Goal: Submit feedback/report problem

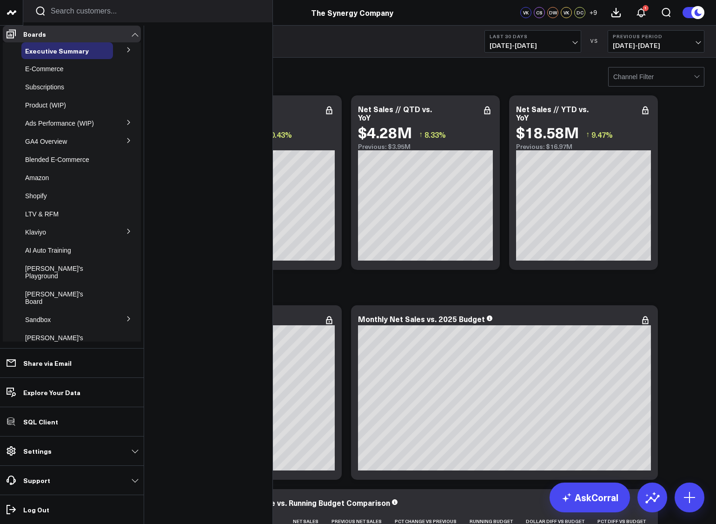
click at [41, 476] on p "Support" at bounding box center [36, 479] width 27 height 7
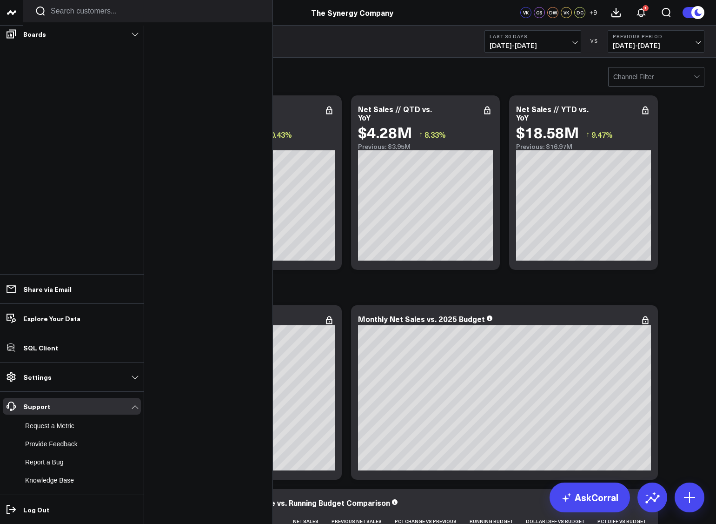
click at [46, 465] on button "Report a Bug" at bounding box center [42, 461] width 42 height 17
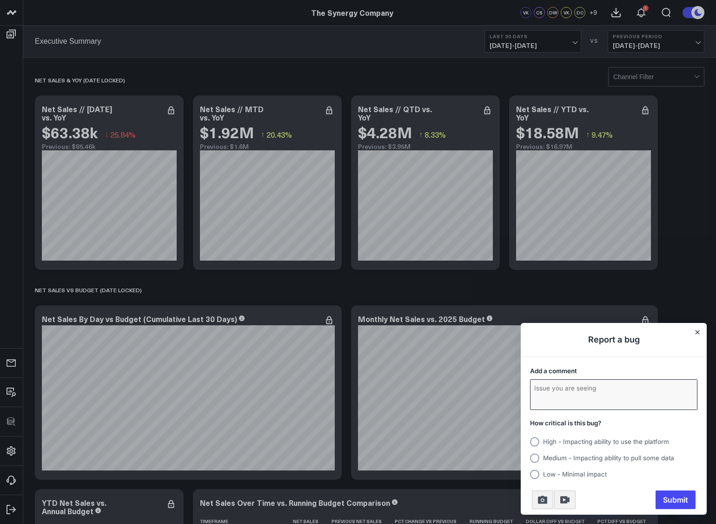
click at [564, 393] on textarea "Add a comment" at bounding box center [614, 394] width 166 height 30
type textarea "testing report a bug in app"
click at [577, 479] on div "How critical is this bug? High - Impacting ability to use the platform Medium -…" at bounding box center [614, 449] width 186 height 73
click at [575, 478] on label "Low - Minimal impact" at bounding box center [613, 472] width 167 height 13
click at [530, 474] on input "Low - Minimal impact" at bounding box center [530, 474] width 0 height 0
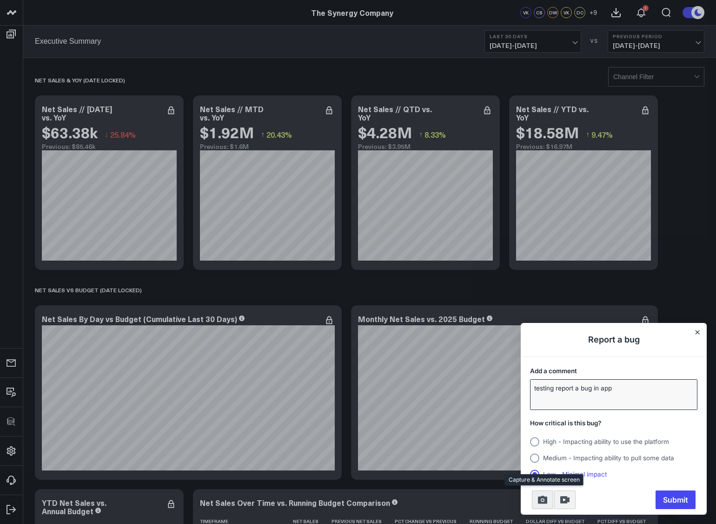
click at [544, 496] on icon "Take screenshot" at bounding box center [542, 500] width 9 height 8
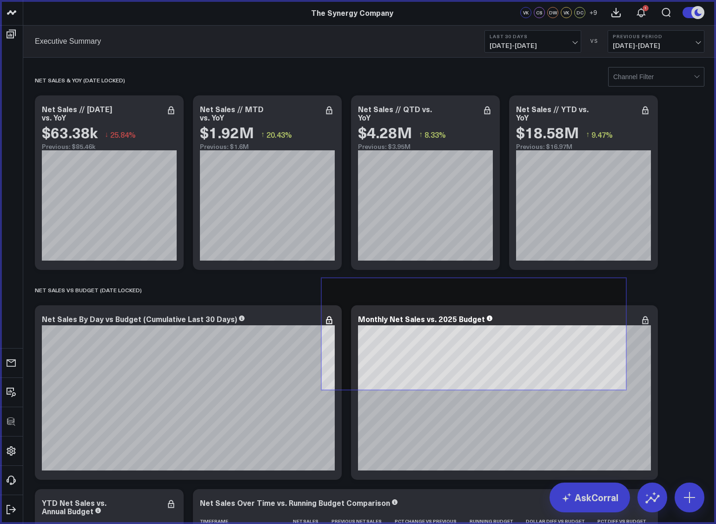
drag, startPoint x: 321, startPoint y: 278, endPoint x: 626, endPoint y: 390, distance: 325.0
click at [626, 390] on icon at bounding box center [358, 262] width 716 height 524
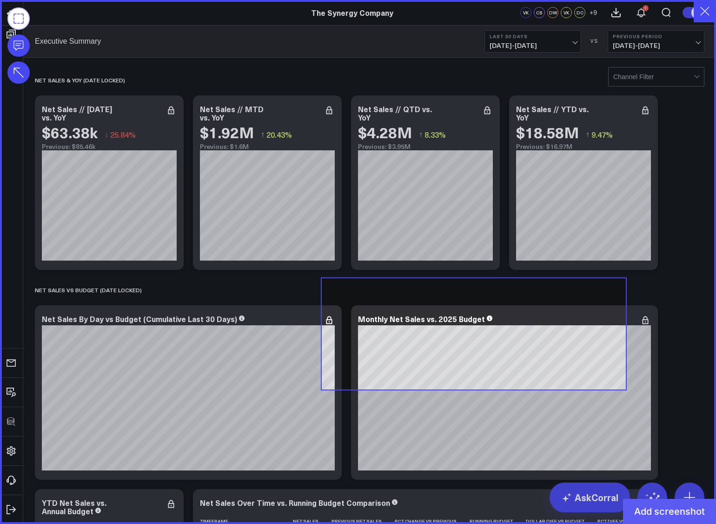
click at [659, 517] on button "Add screenshot" at bounding box center [669, 510] width 93 height 25
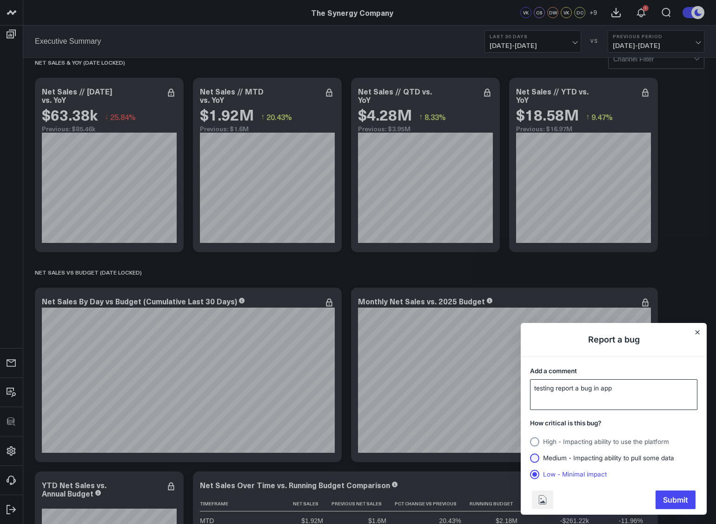
scroll to position [19, 0]
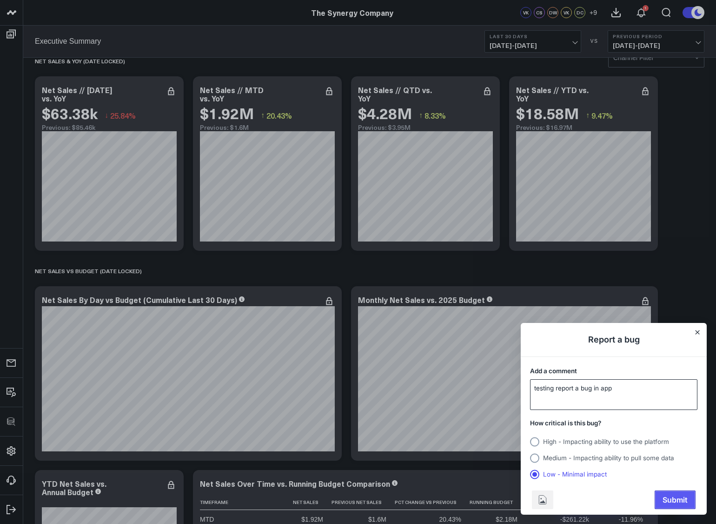
click at [682, 502] on span "Submit" at bounding box center [675, 500] width 40 height 18
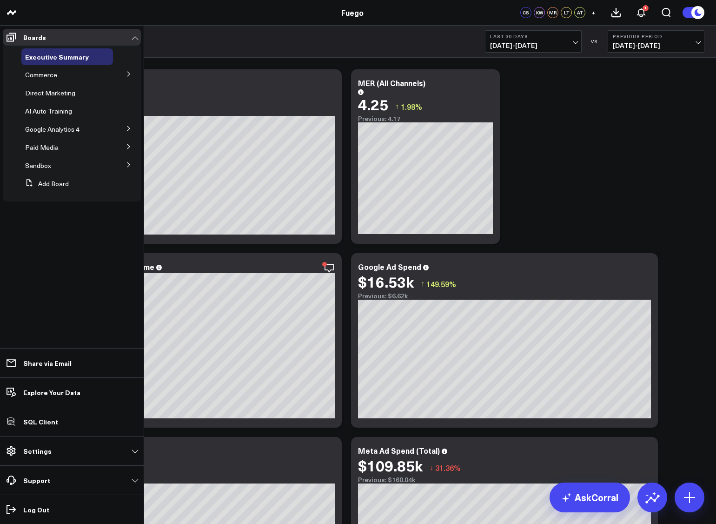
click at [123, 76] on button at bounding box center [129, 73] width 24 height 14
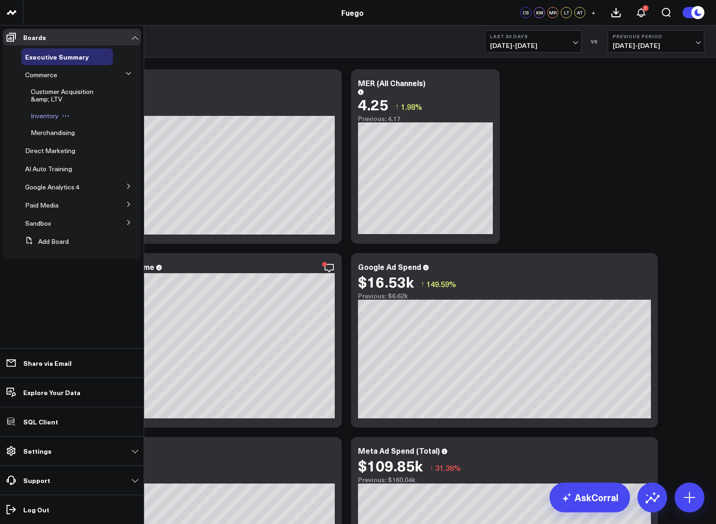
click at [39, 115] on span "Inventory" at bounding box center [45, 115] width 28 height 9
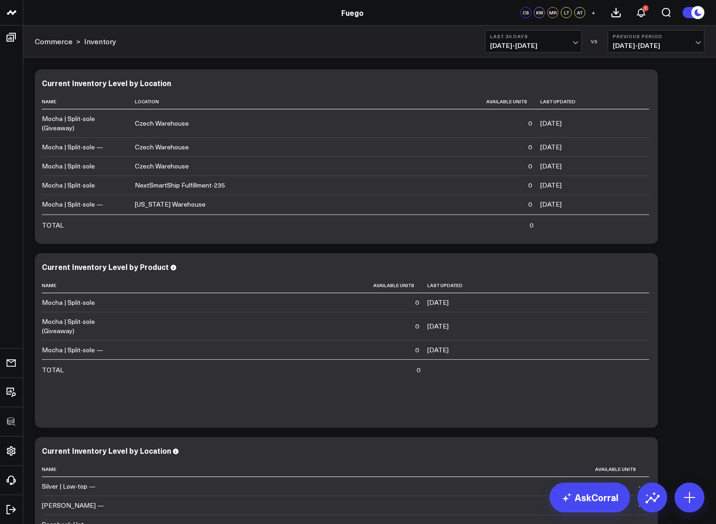
click at [502, 46] on span "07/28/25 - 08/26/25" at bounding box center [533, 45] width 86 height 7
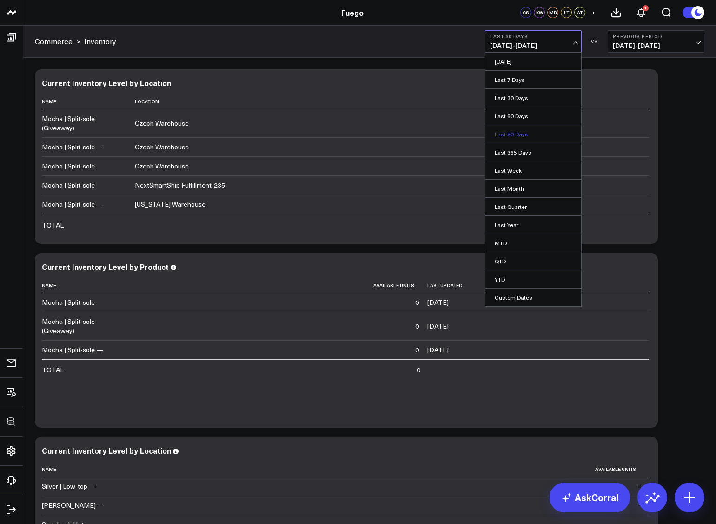
click at [496, 138] on link "Last 90 Days" at bounding box center [533, 134] width 96 height 18
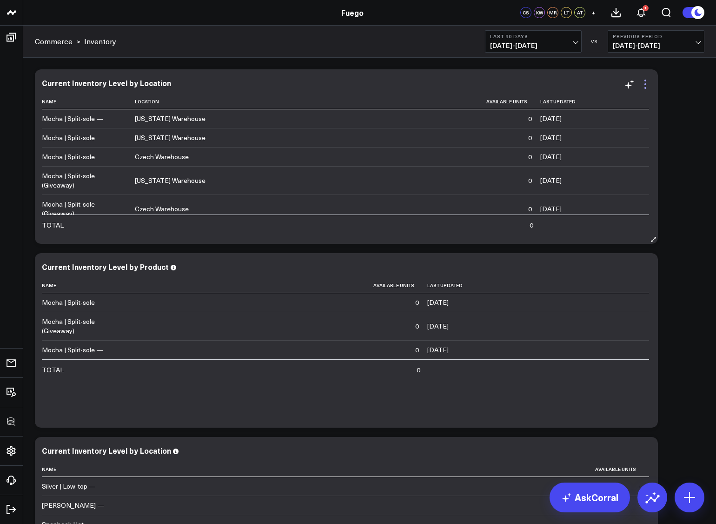
click at [648, 84] on icon at bounding box center [645, 84] width 11 height 11
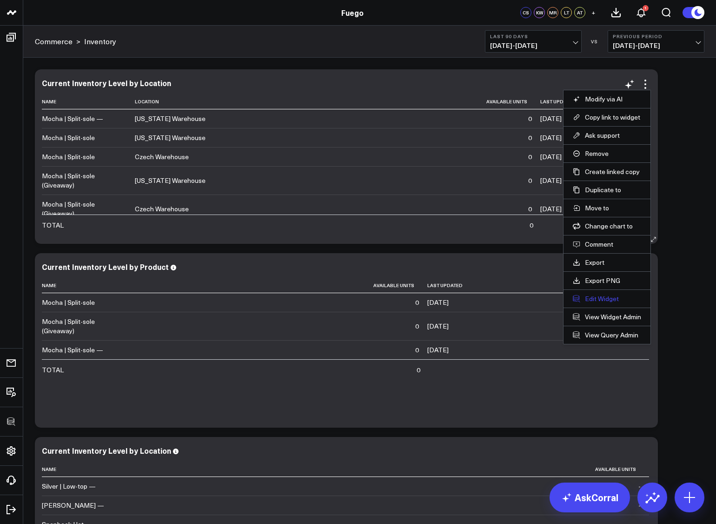
click at [590, 300] on button "Edit Widget" at bounding box center [607, 298] width 68 height 8
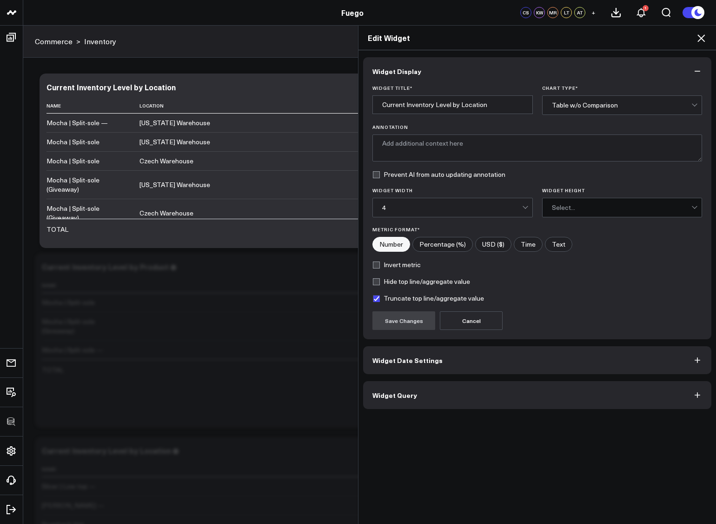
click at [407, 391] on span "Widget Query" at bounding box center [394, 394] width 45 height 7
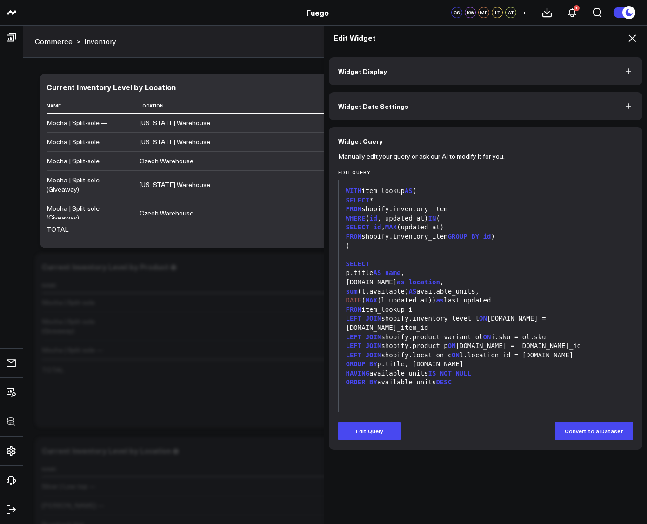
click at [631, 37] on icon at bounding box center [631, 37] width 7 height 7
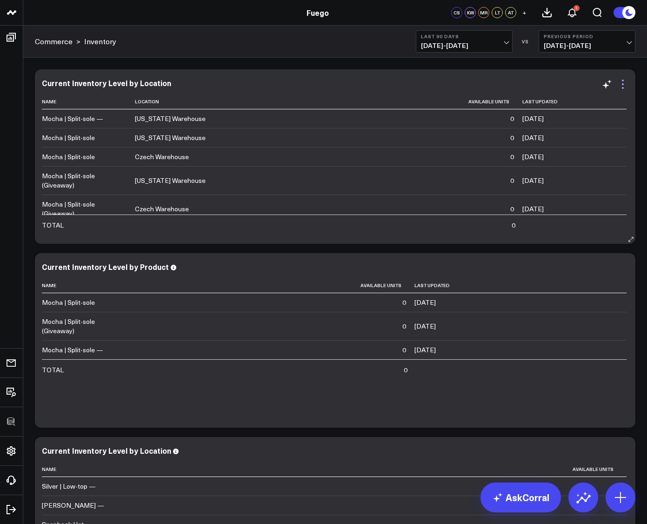
click at [625, 82] on icon at bounding box center [622, 84] width 11 height 11
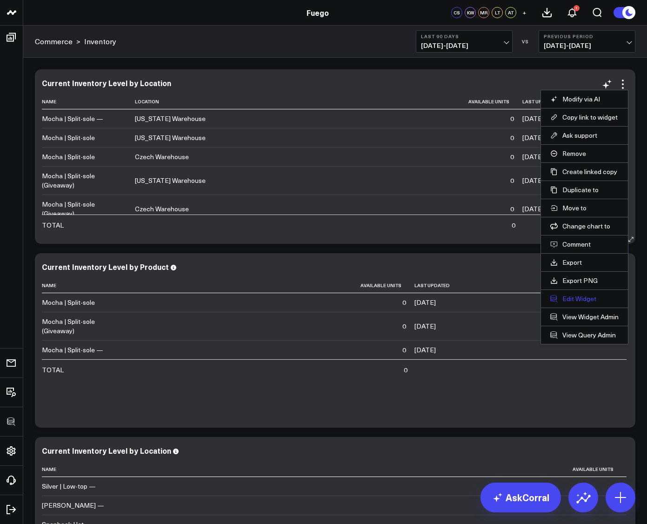
click at [556, 297] on icon at bounding box center [553, 298] width 7 height 7
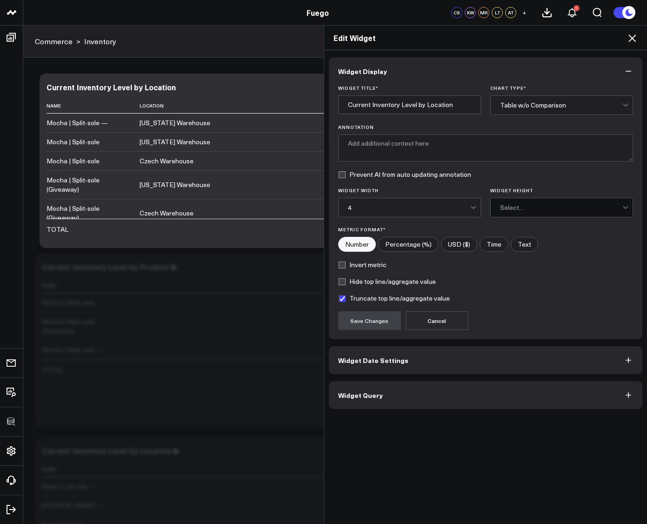
click at [417, 390] on button "Widget Query" at bounding box center [486, 395] width 314 height 28
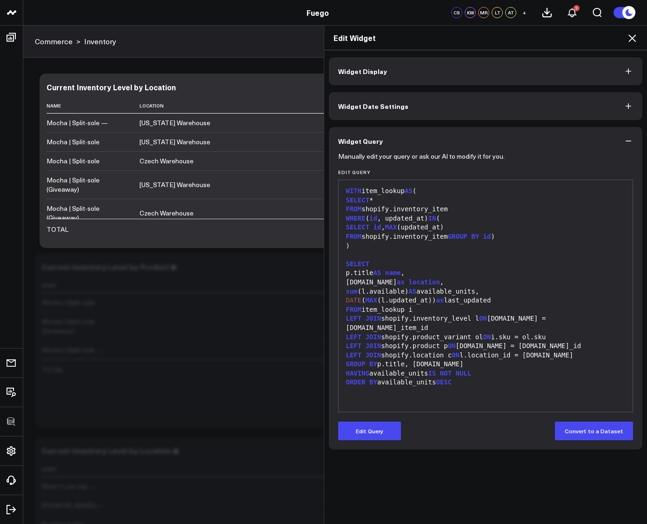
click at [631, 45] on div "Edit Widget" at bounding box center [485, 38] width 323 height 25
click at [631, 39] on icon at bounding box center [631, 37] width 7 height 7
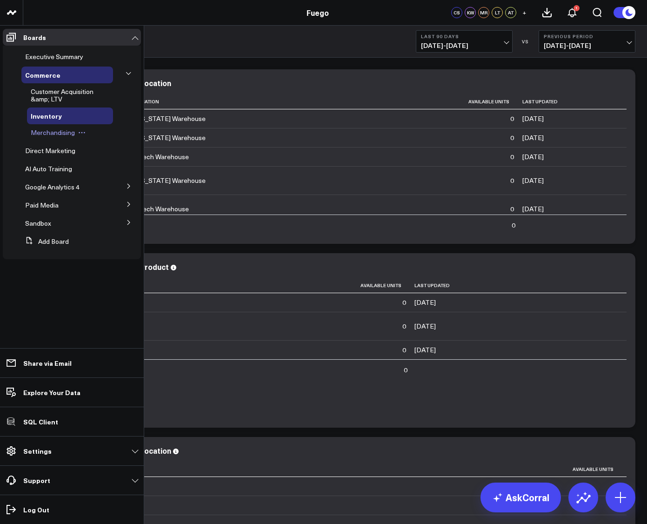
click at [41, 135] on span "Merchandising" at bounding box center [53, 132] width 44 height 9
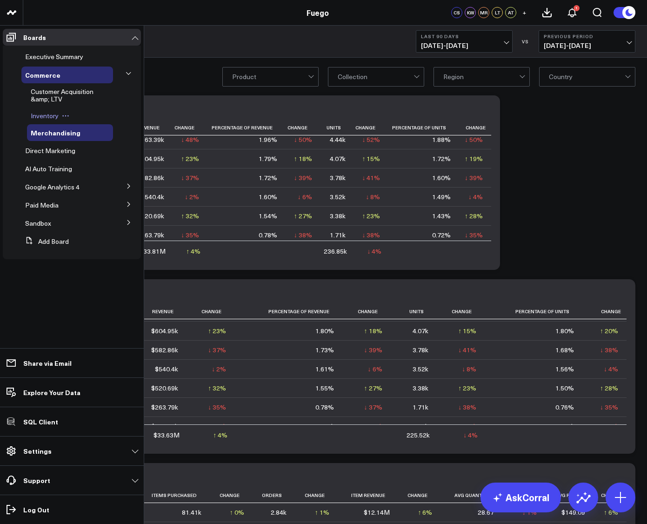
click at [43, 113] on span "Inventory" at bounding box center [45, 115] width 28 height 9
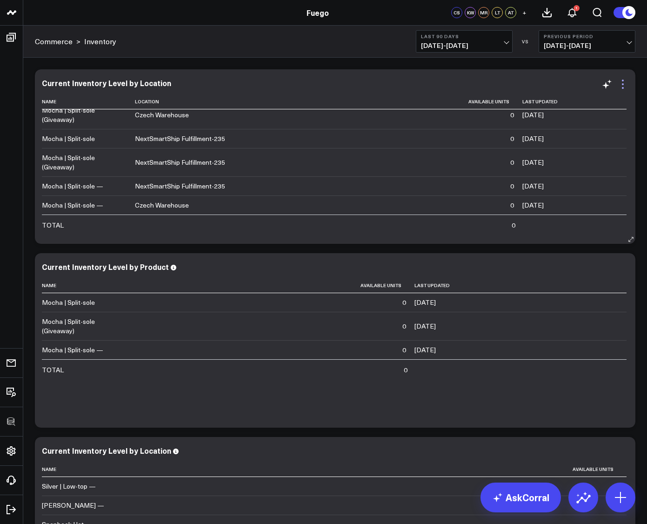
click at [620, 86] on icon at bounding box center [622, 84] width 11 height 11
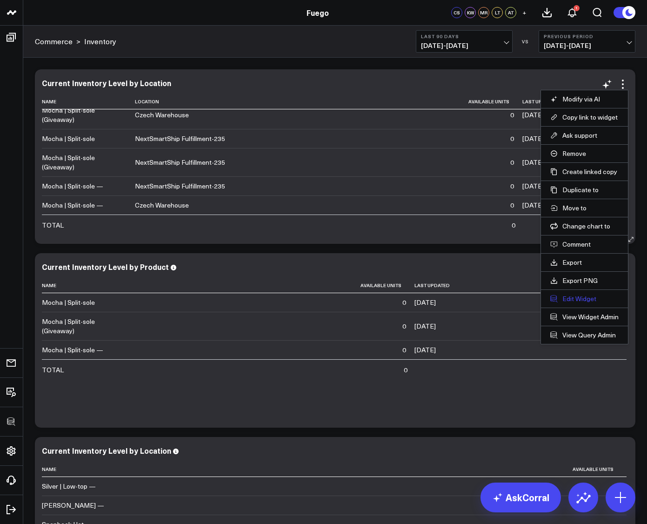
click at [566, 294] on button "Edit Widget" at bounding box center [584, 298] width 68 height 8
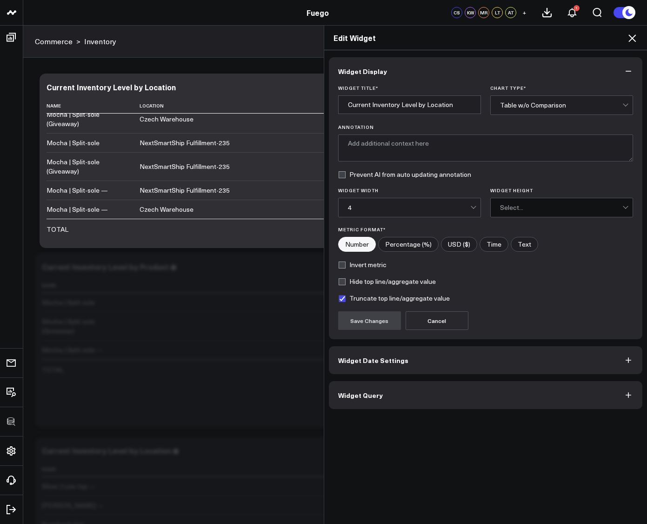
click at [450, 399] on button "Widget Query" at bounding box center [486, 395] width 314 height 28
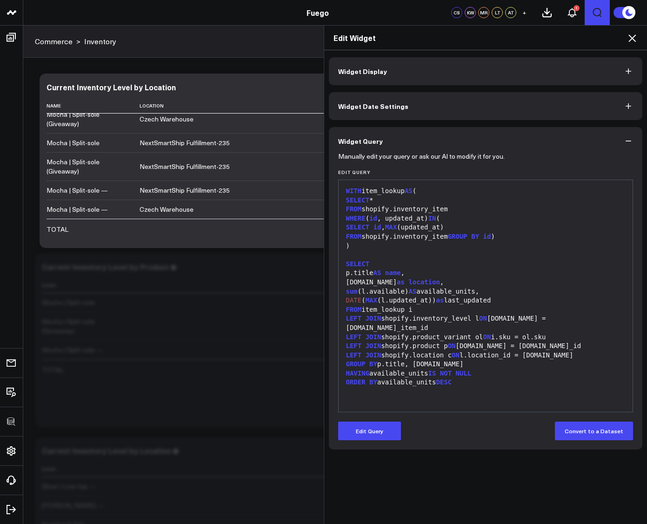
click at [595, 13] on icon "Open search" at bounding box center [596, 12] width 11 height 11
type input "top performing"
click at [366, 36] on button "submit" at bounding box center [371, 41] width 11 height 11
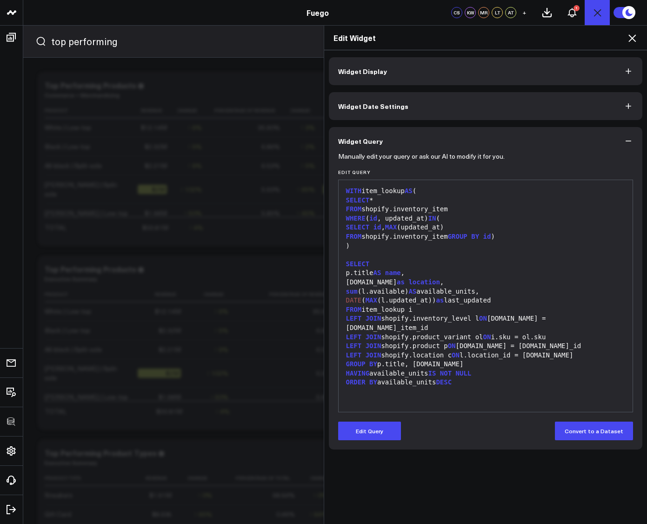
click at [630, 39] on icon at bounding box center [631, 38] width 11 height 11
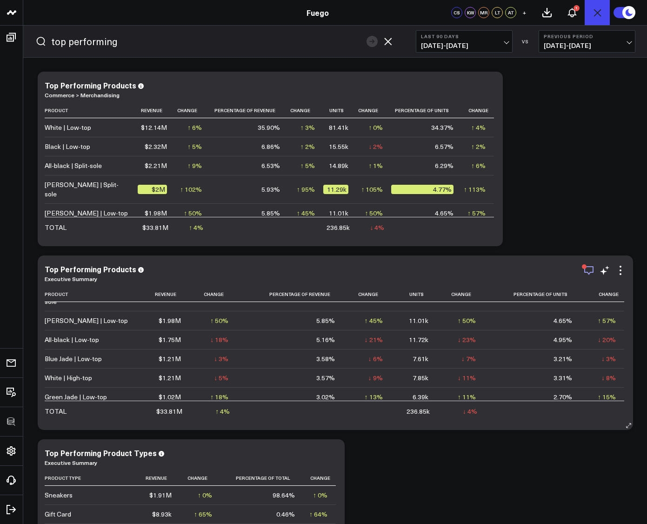
click at [584, 268] on icon "button" at bounding box center [588, 270] width 11 height 11
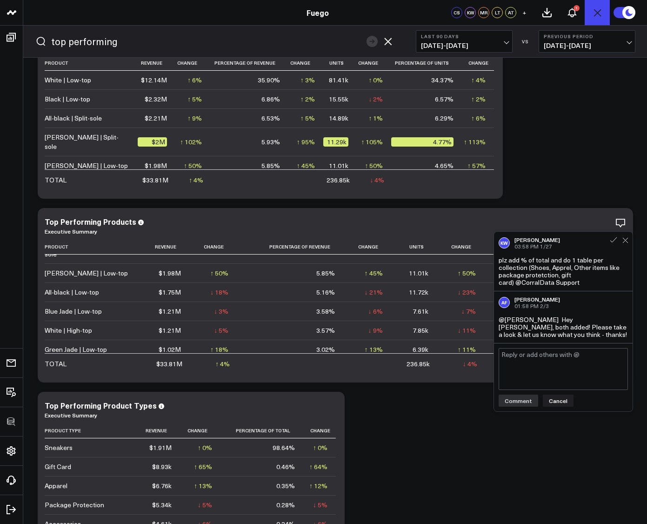
scroll to position [50, 0]
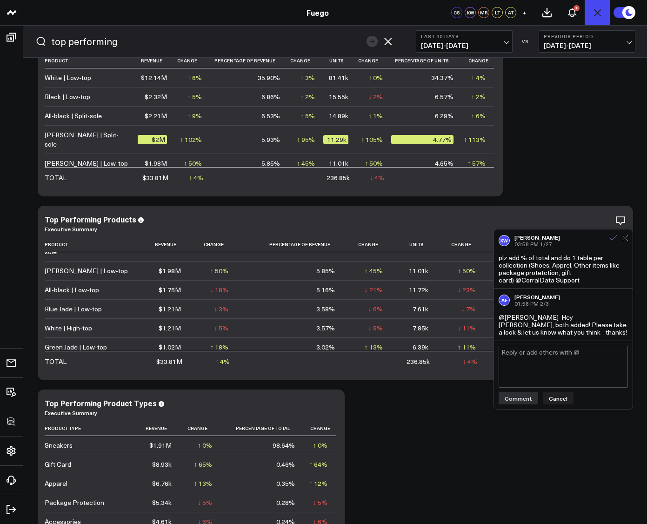
click at [609, 239] on icon at bounding box center [613, 237] width 8 height 8
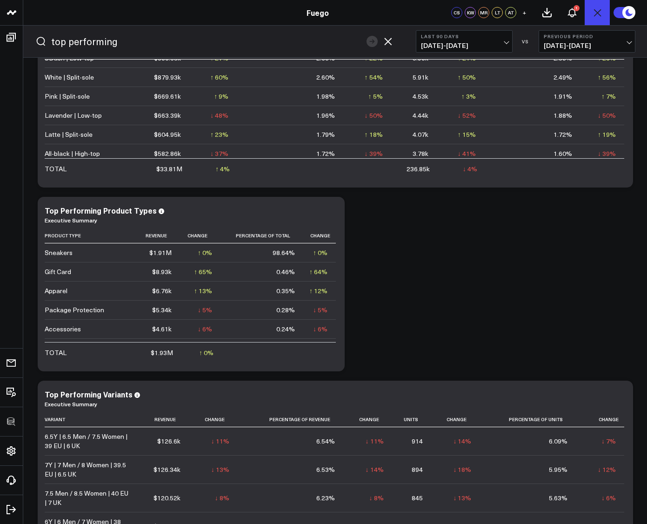
scroll to position [0, 0]
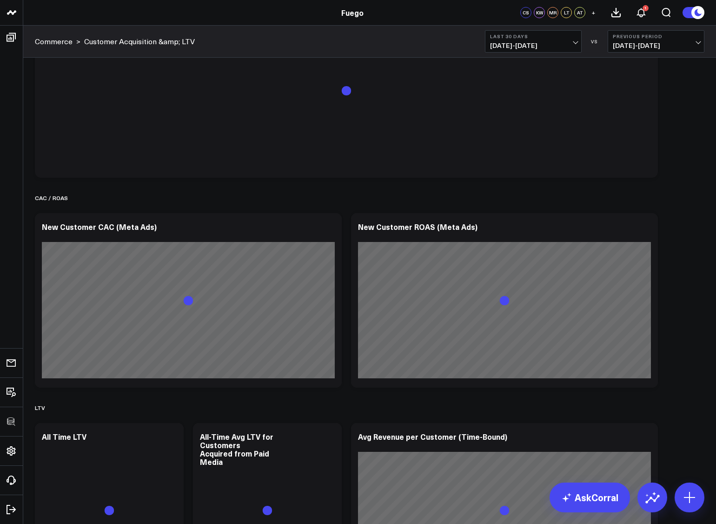
scroll to position [1940, 0]
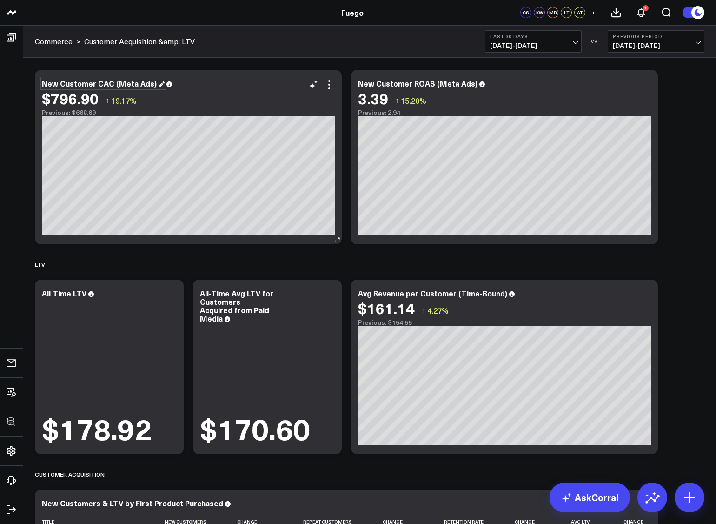
click at [113, 81] on div "New Customer CAC (Meta Ads)" at bounding box center [103, 83] width 123 height 10
copy div "Customer CAC (Meta Ads)"
click at [333, 85] on icon at bounding box center [329, 84] width 11 height 11
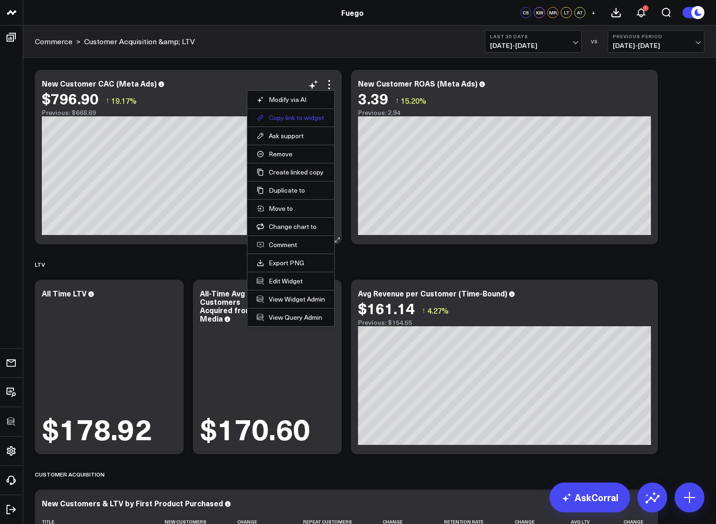
click at [315, 117] on button "Copy link to widget" at bounding box center [291, 117] width 68 height 8
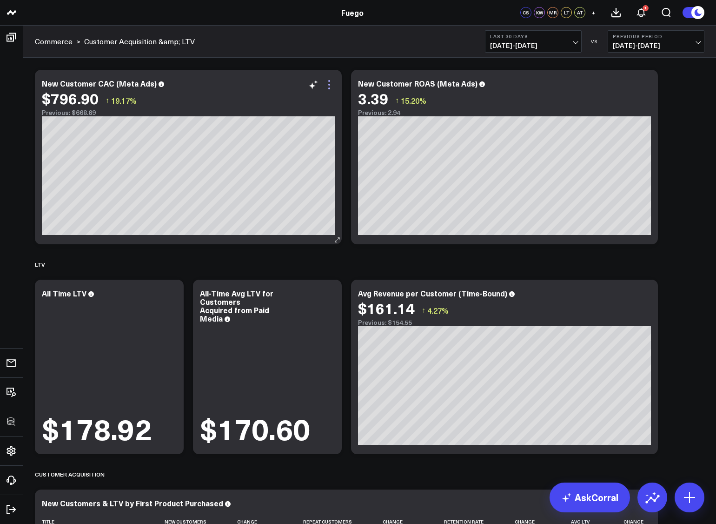
click at [330, 83] on icon at bounding box center [329, 84] width 11 height 11
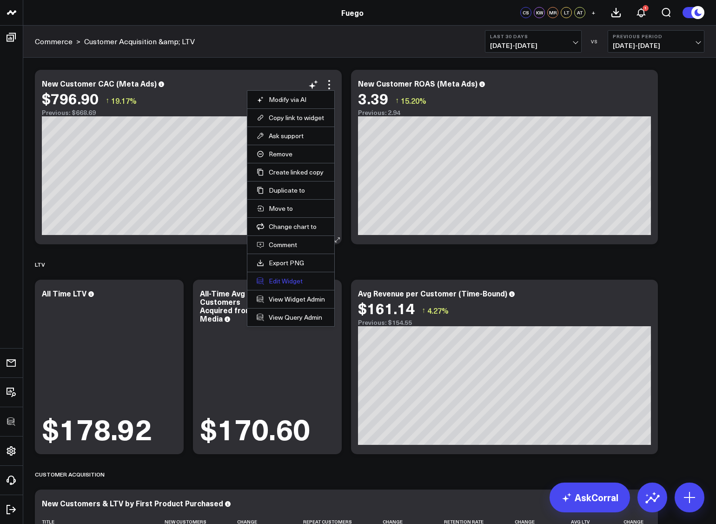
click at [297, 281] on button "Edit Widget" at bounding box center [291, 281] width 68 height 8
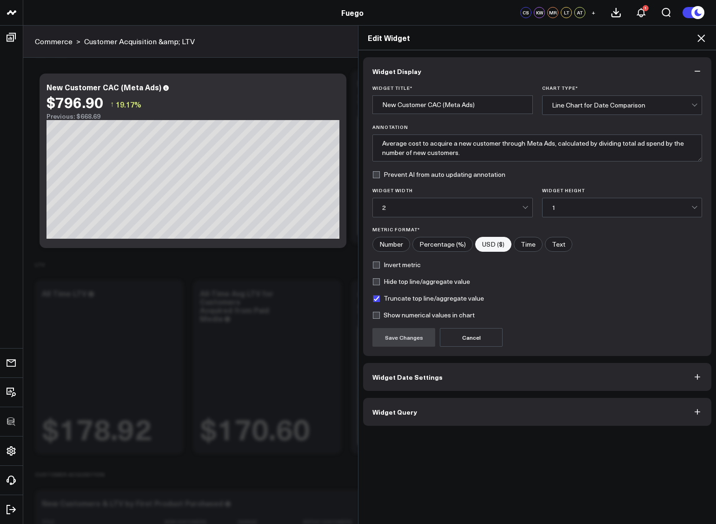
click at [458, 411] on button "Widget Query" at bounding box center [537, 412] width 348 height 28
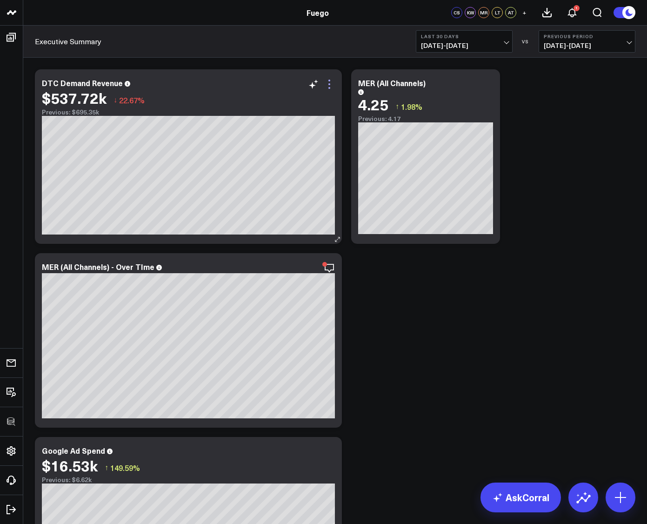
click at [331, 87] on icon at bounding box center [329, 84] width 11 height 11
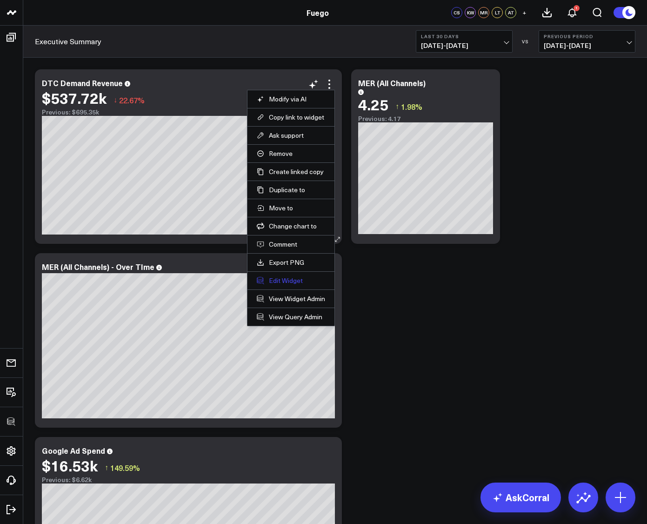
click at [280, 281] on button "Edit Widget" at bounding box center [291, 280] width 68 height 8
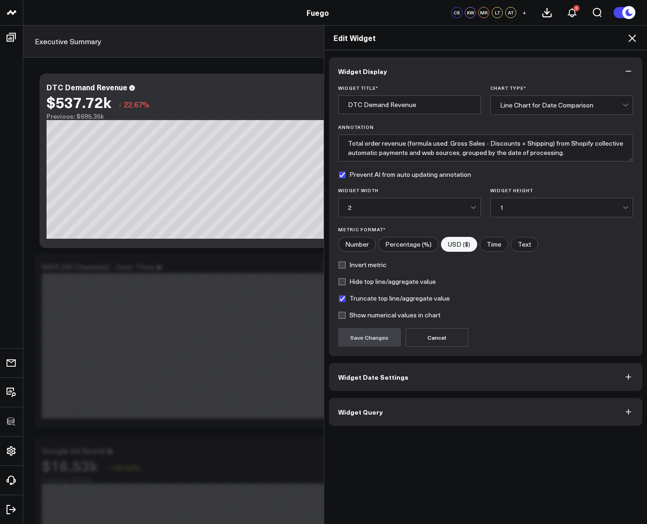
click at [410, 417] on button "Widget Query" at bounding box center [486, 412] width 314 height 28
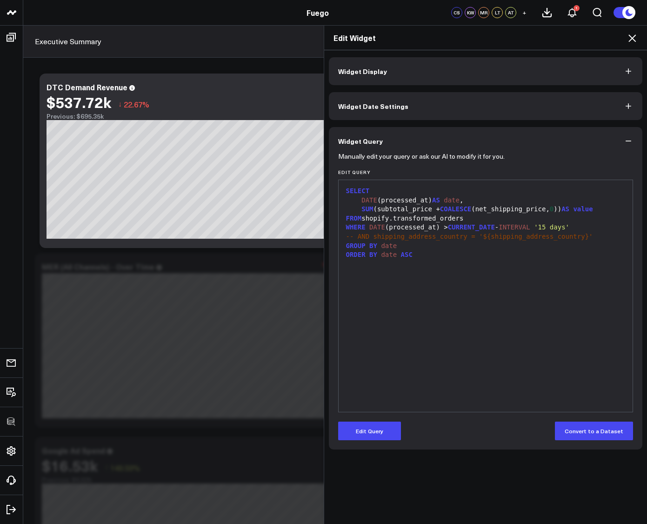
click at [589, 75] on button "Widget Display" at bounding box center [486, 71] width 314 height 28
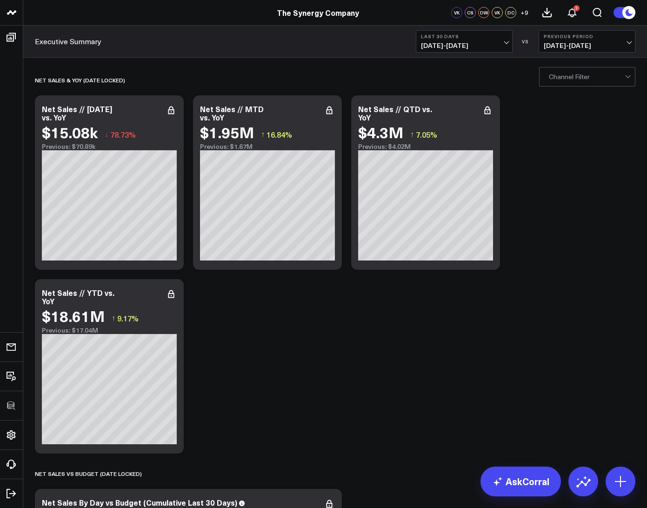
click at [547, 74] on div "Channel Filter" at bounding box center [587, 77] width 96 height 20
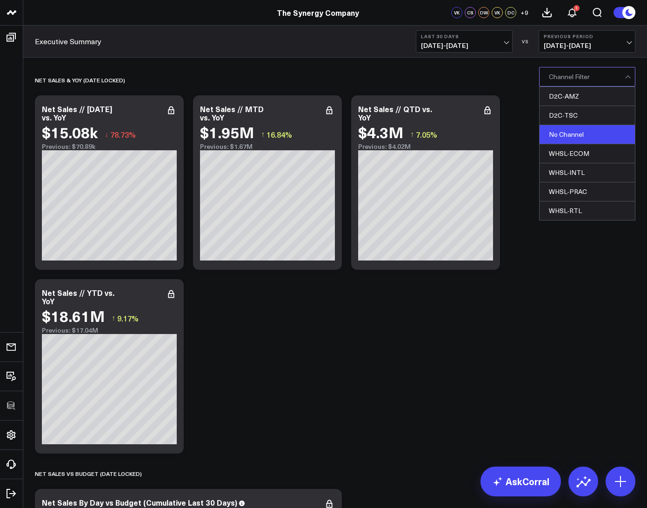
click at [574, 140] on div "No Channel" at bounding box center [586, 134] width 95 height 19
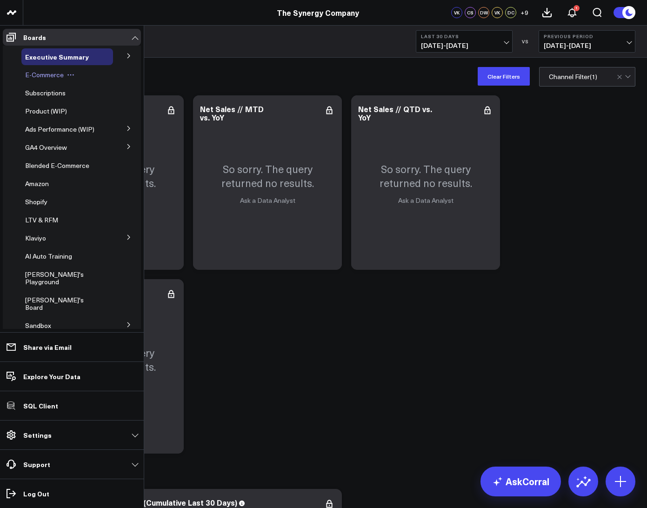
click at [33, 77] on span "E-Commerce" at bounding box center [44, 74] width 39 height 9
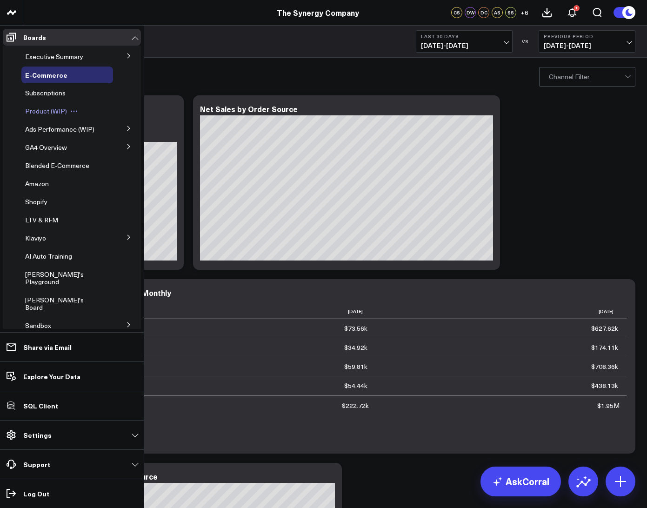
click at [36, 110] on span "Product (WIP)" at bounding box center [46, 110] width 42 height 9
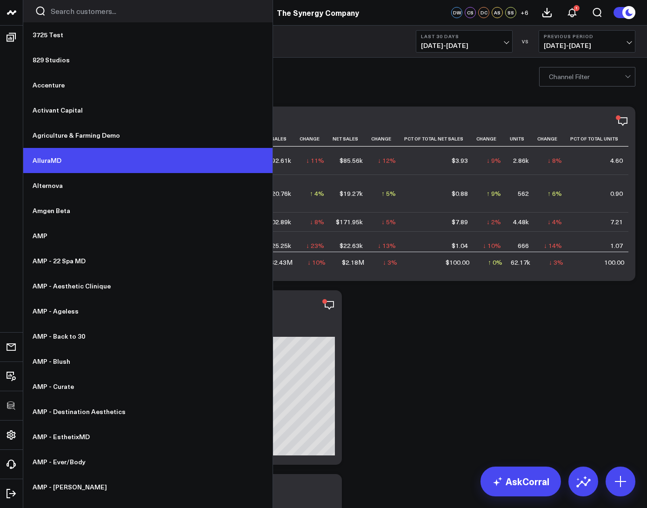
click at [53, 168] on link "AlluraMD" at bounding box center [147, 160] width 249 height 25
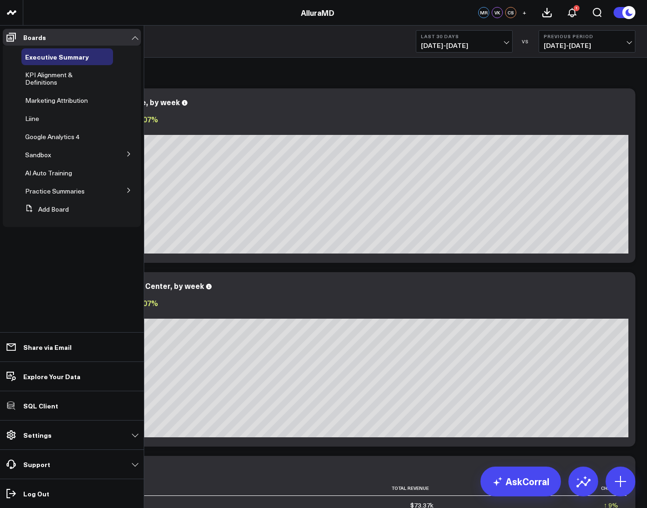
click at [127, 189] on icon at bounding box center [129, 190] width 6 height 6
click at [40, 209] on span "Boca Raton" at bounding box center [48, 207] width 34 height 9
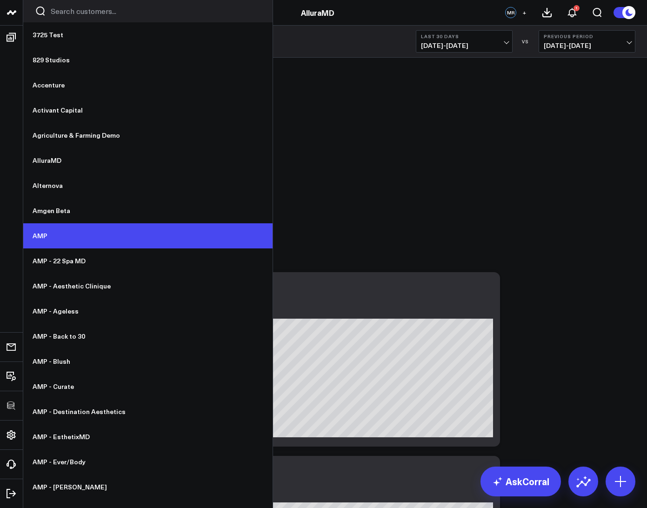
click at [65, 236] on link "AMP" at bounding box center [147, 235] width 249 height 25
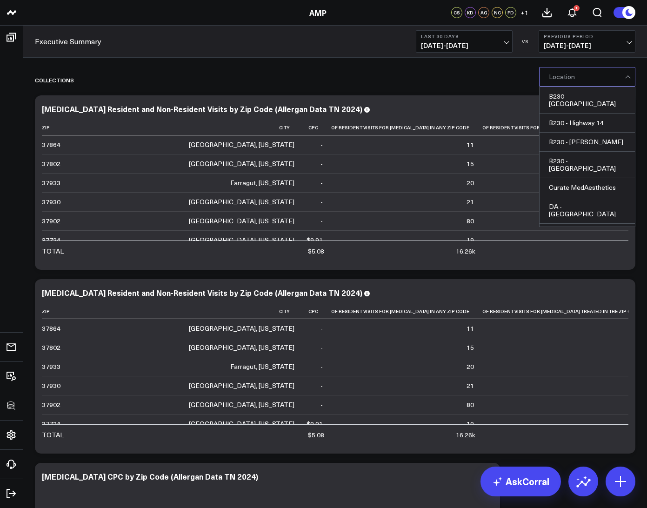
click at [569, 74] on div at bounding box center [587, 76] width 76 height 19
click at [560, 140] on div "B230 - McBee" at bounding box center [586, 142] width 95 height 19
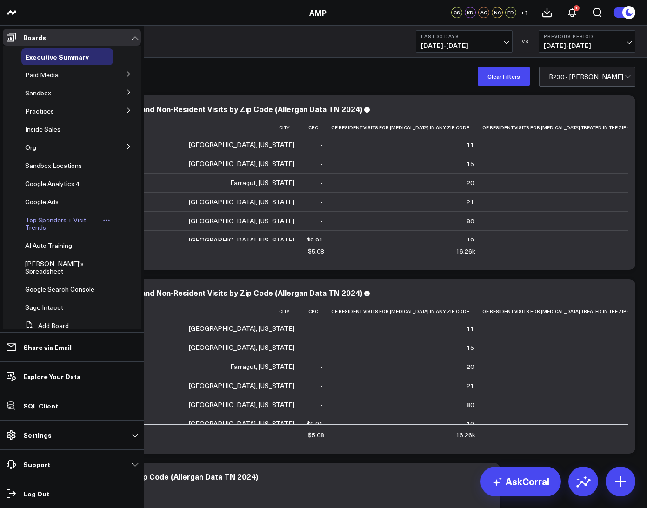
click at [36, 227] on span "Top Spenders + Visit Trends" at bounding box center [55, 223] width 61 height 16
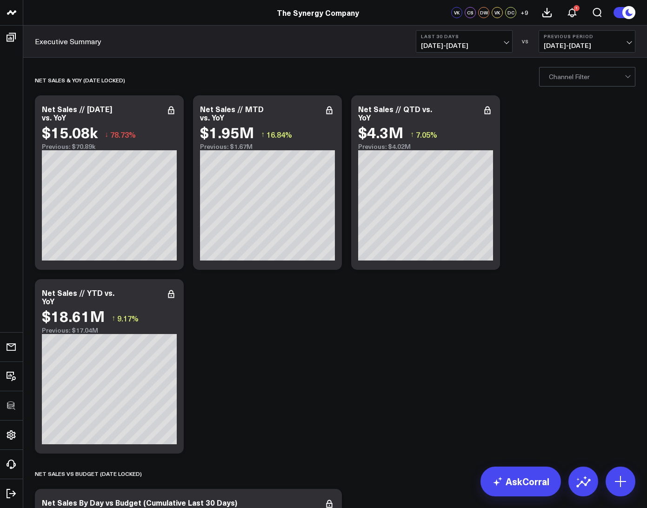
click at [439, 43] on span "07/29/25 - 08/27/25" at bounding box center [464, 45] width 86 height 7
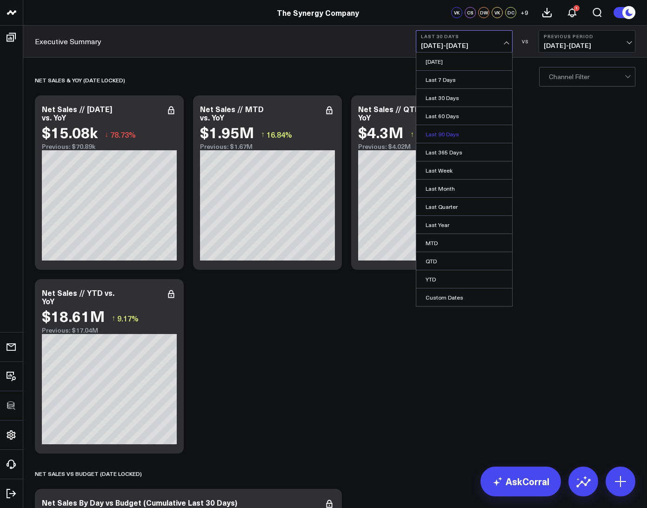
click at [441, 133] on link "Last 90 Days" at bounding box center [464, 134] width 96 height 18
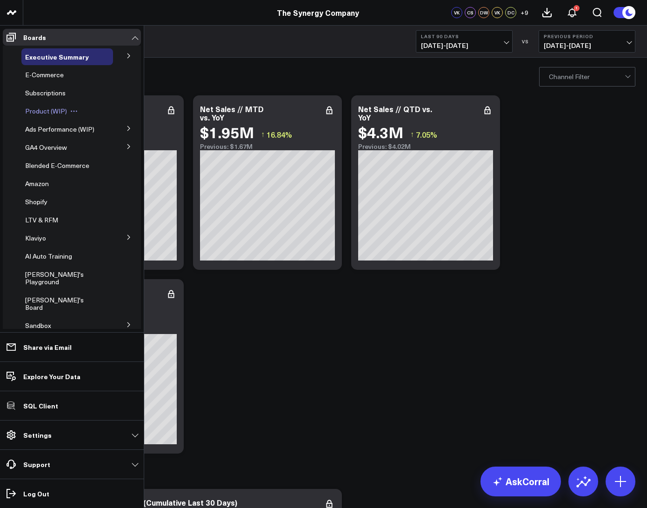
click at [36, 115] on div "Product (WIP)" at bounding box center [67, 111] width 92 height 17
click at [34, 113] on span "Product (WIP)" at bounding box center [46, 110] width 42 height 9
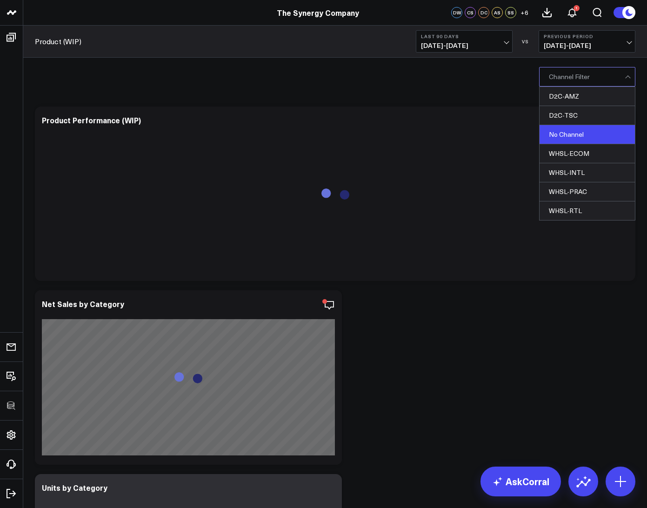
click at [571, 133] on div "No Channel" at bounding box center [586, 134] width 95 height 19
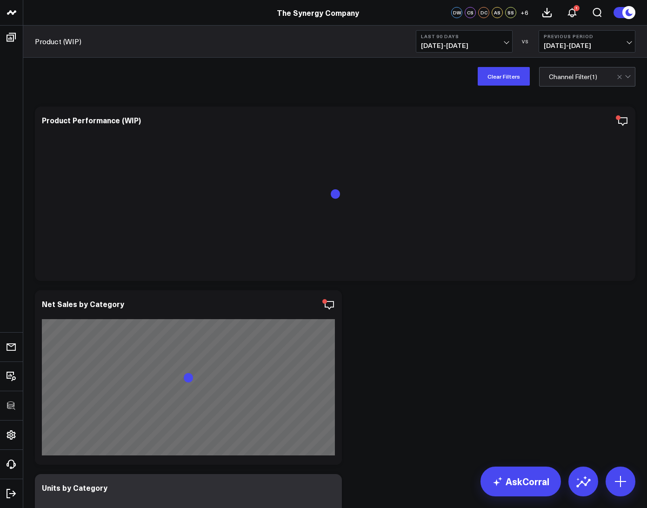
click at [273, 85] on div "Clear Filters option No Channel, selected. Channel Filter ( 1 )" at bounding box center [335, 76] width 624 height 37
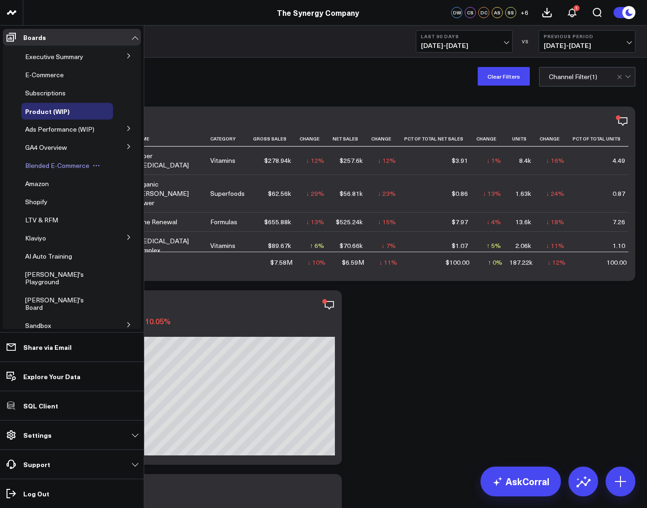
click at [40, 170] on span "Blended E-Commerce" at bounding box center [57, 165] width 64 height 9
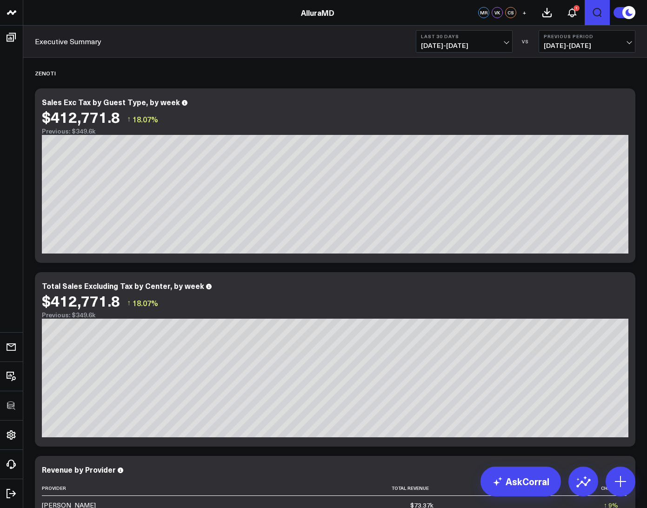
click at [596, 14] on icon "Open search" at bounding box center [596, 12] width 11 height 11
type input "prebooking"
click at [366, 36] on button "submit" at bounding box center [371, 41] width 11 height 11
